Goal: Find specific page/section: Find specific page/section

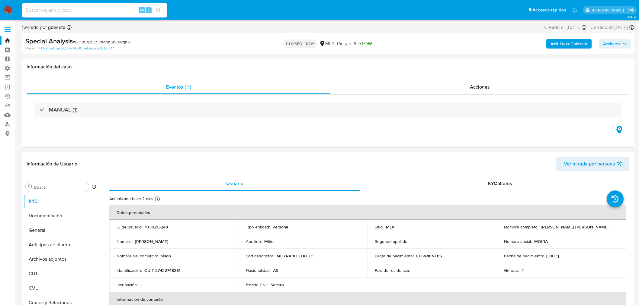
select select "10"
type input "36969635"
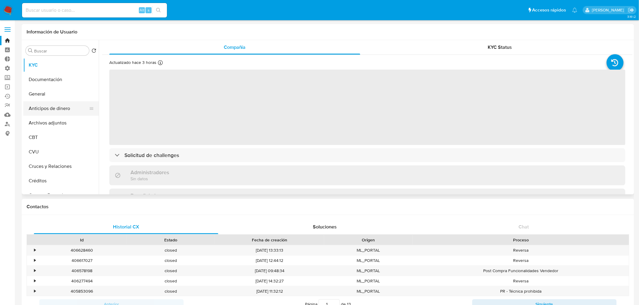
select select "10"
click at [48, 91] on button "General" at bounding box center [58, 94] width 71 height 14
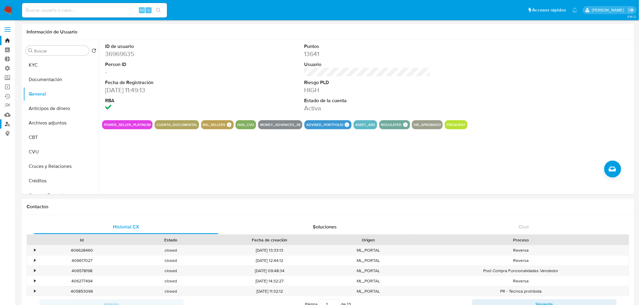
click at [4, 123] on link "Buscador de personas" at bounding box center [36, 124] width 72 height 9
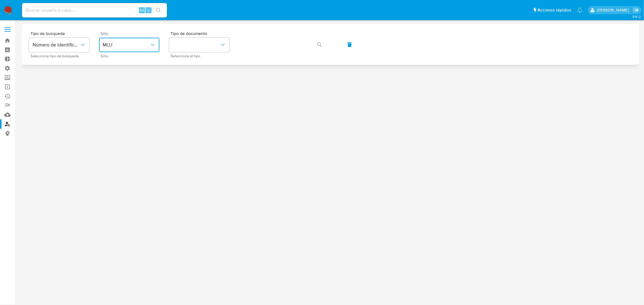
click at [113, 40] on button "MLU" at bounding box center [129, 45] width 60 height 14
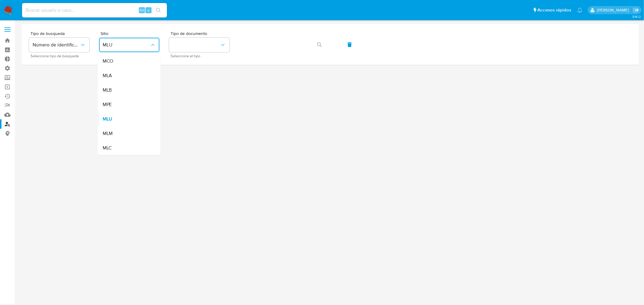
drag, startPoint x: 127, startPoint y: 76, endPoint x: 135, endPoint y: 73, distance: 8.0
click at [127, 77] on div "MLA" at bounding box center [128, 76] width 50 height 14
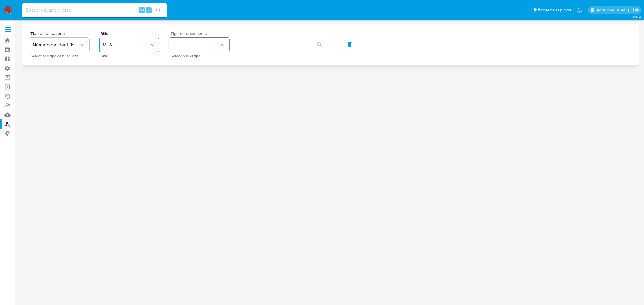
click at [197, 45] on button "identificationType" at bounding box center [199, 45] width 60 height 14
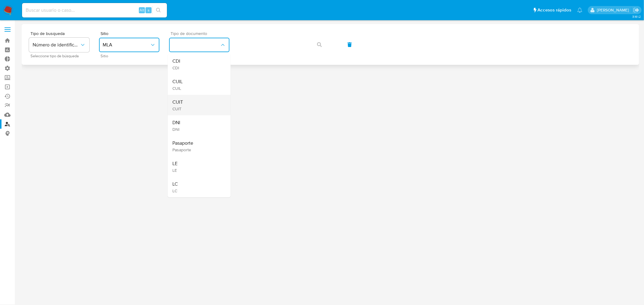
click at [194, 107] on div "CUIT CUIT" at bounding box center [198, 105] width 50 height 21
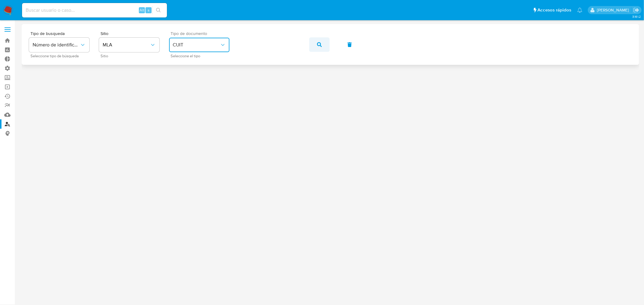
click at [318, 47] on span "button" at bounding box center [319, 44] width 5 height 13
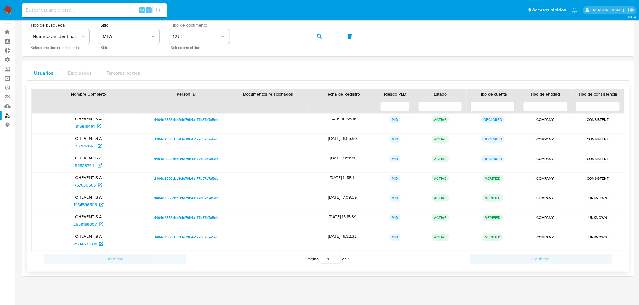
scroll to position [11, 0]
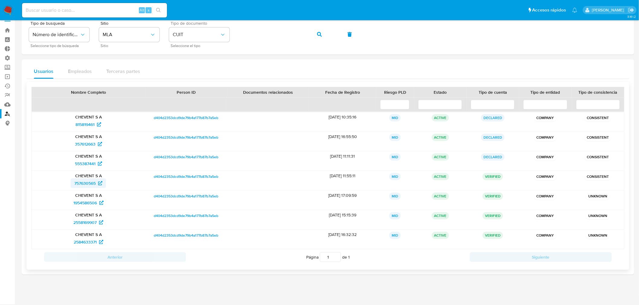
click at [83, 183] on span "757630565" at bounding box center [84, 184] width 21 height 10
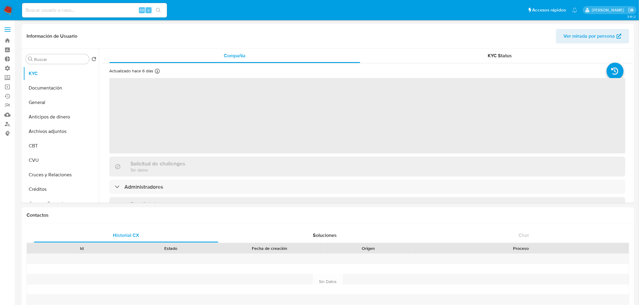
select select "10"
